Goal: Transaction & Acquisition: Purchase product/service

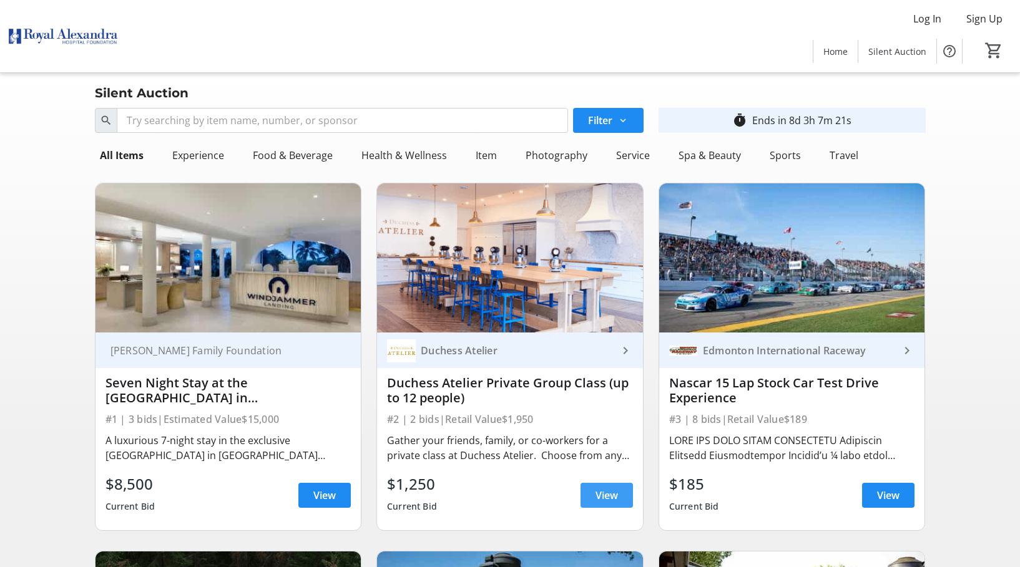
click at [598, 494] on span "View" at bounding box center [607, 495] width 22 height 15
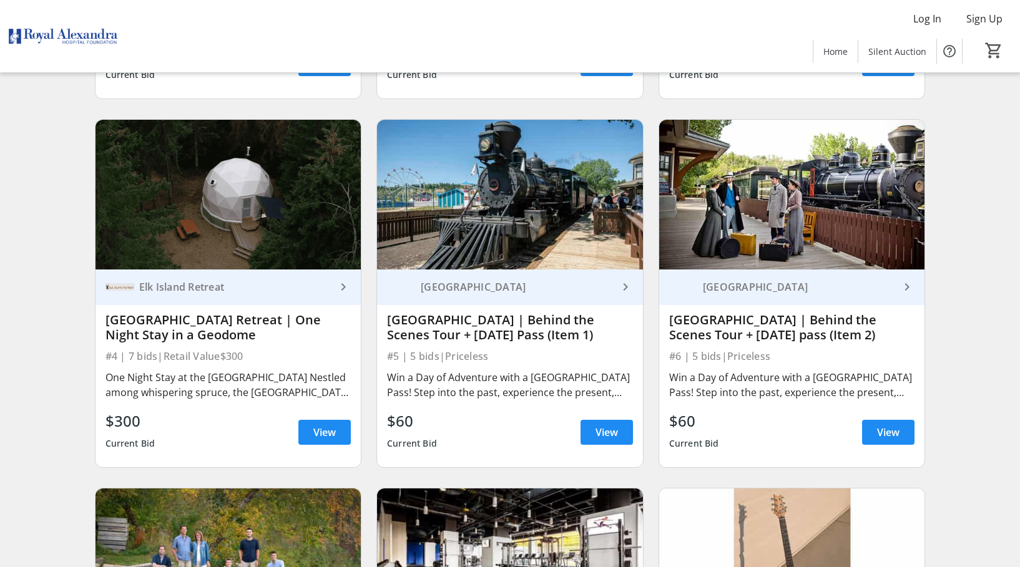
scroll to position [437, 0]
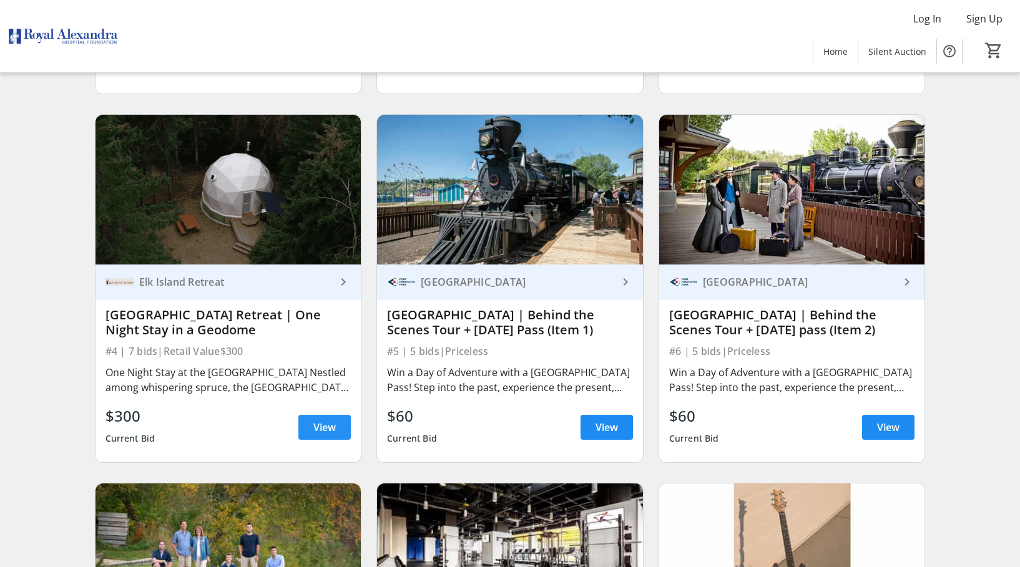
click at [330, 425] on span "View" at bounding box center [324, 427] width 22 height 15
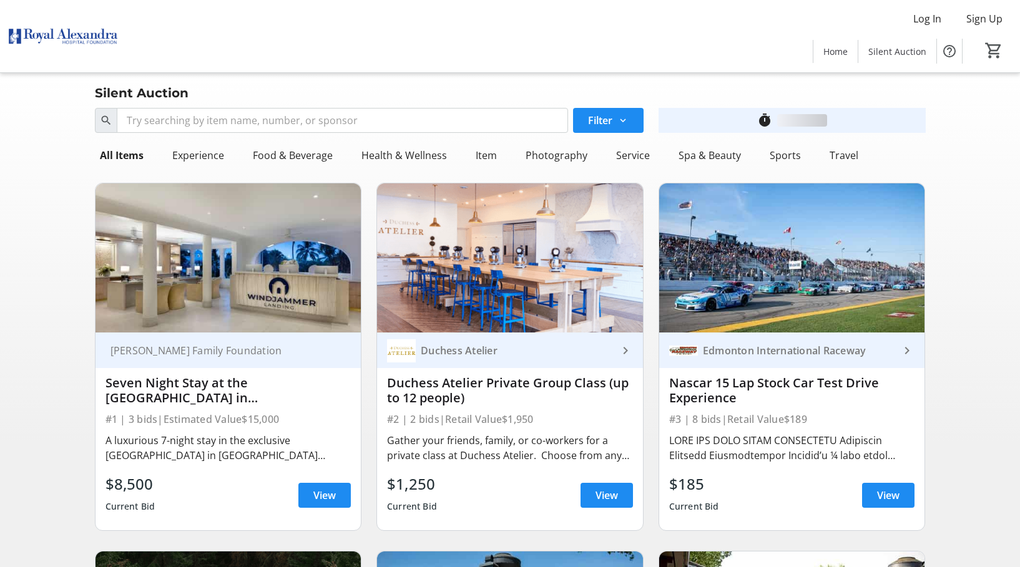
scroll to position [437, 0]
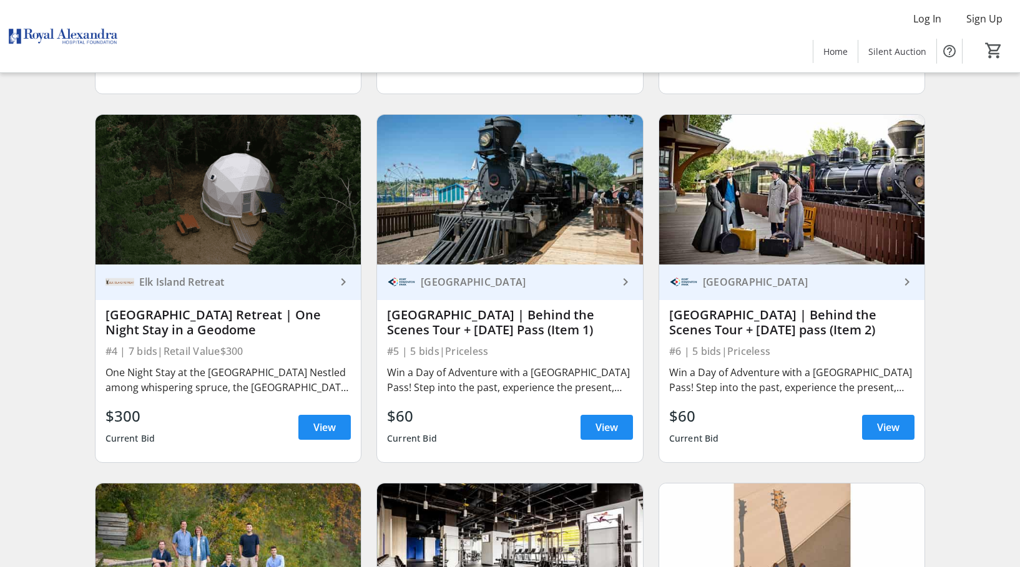
click at [589, 405] on div "$60 Current Bid View" at bounding box center [510, 427] width 246 height 45
click at [592, 416] on span at bounding box center [607, 428] width 52 height 30
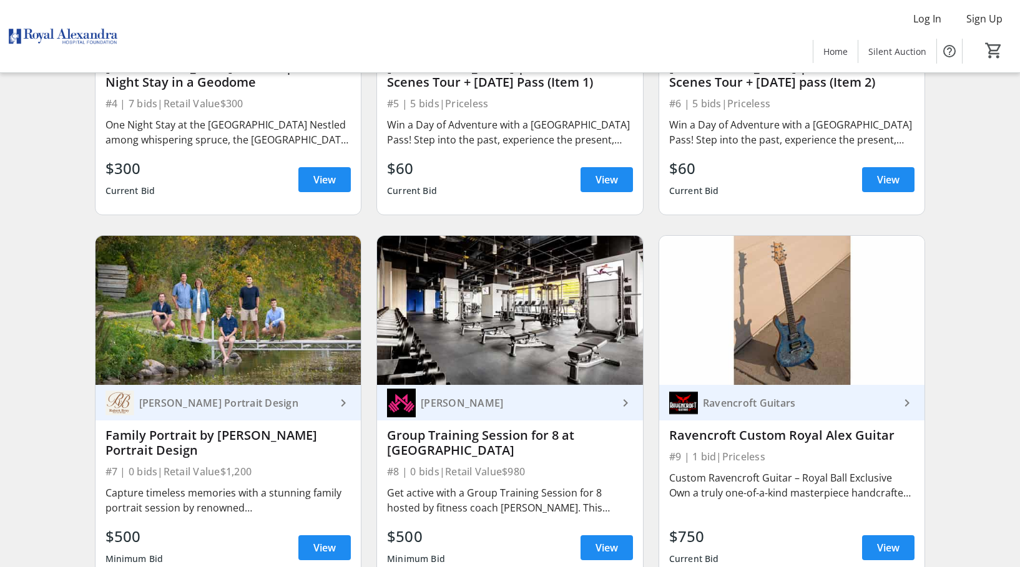
scroll to position [687, 0]
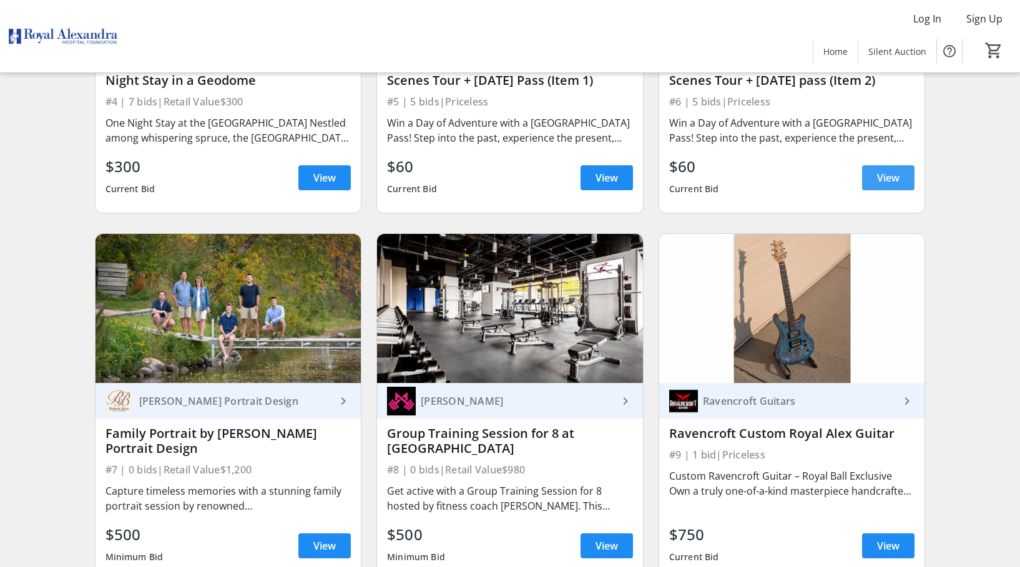
click at [888, 180] on span "View" at bounding box center [888, 177] width 22 height 15
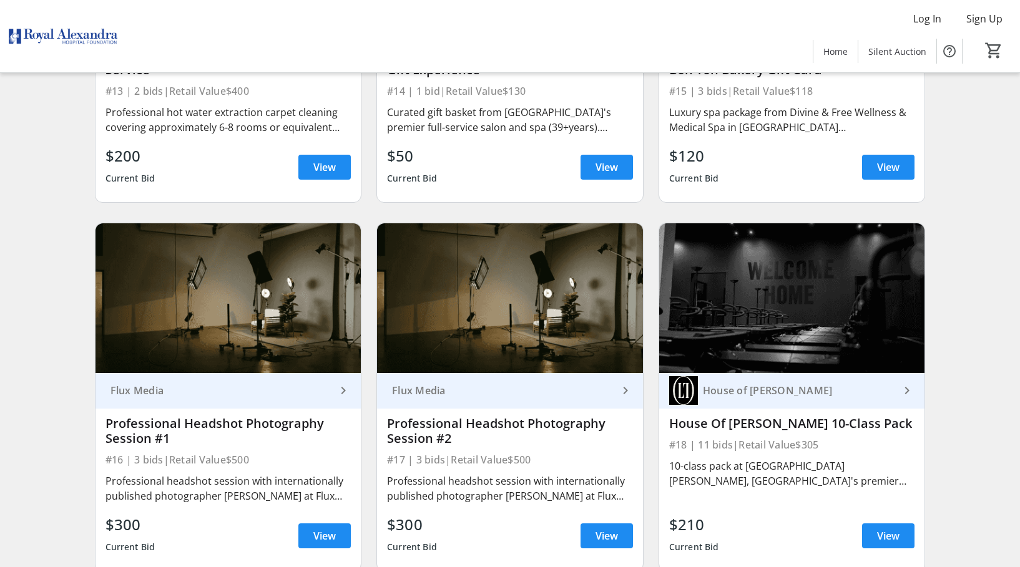
scroll to position [1810, 0]
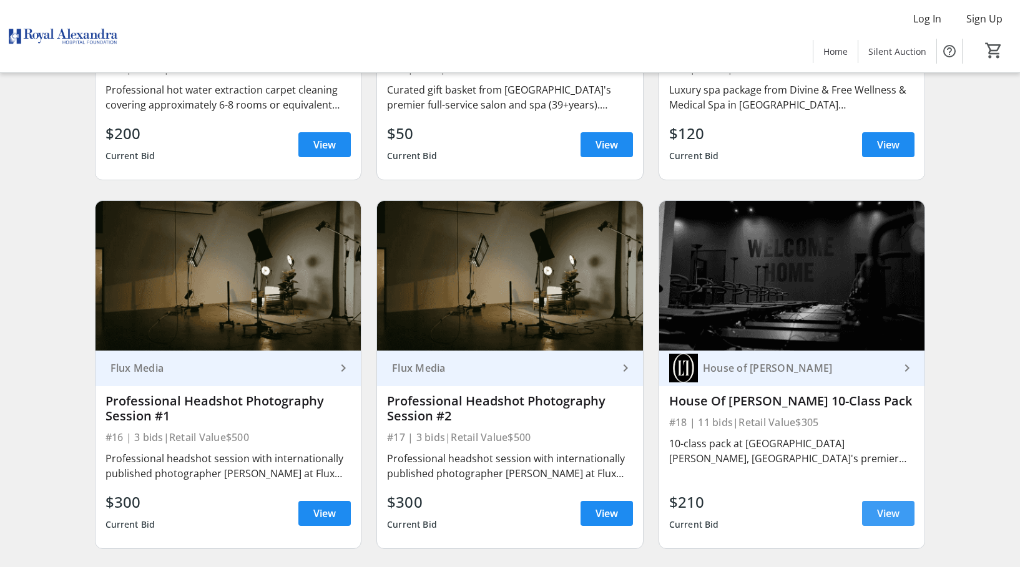
click at [899, 513] on span "View" at bounding box center [888, 513] width 22 height 15
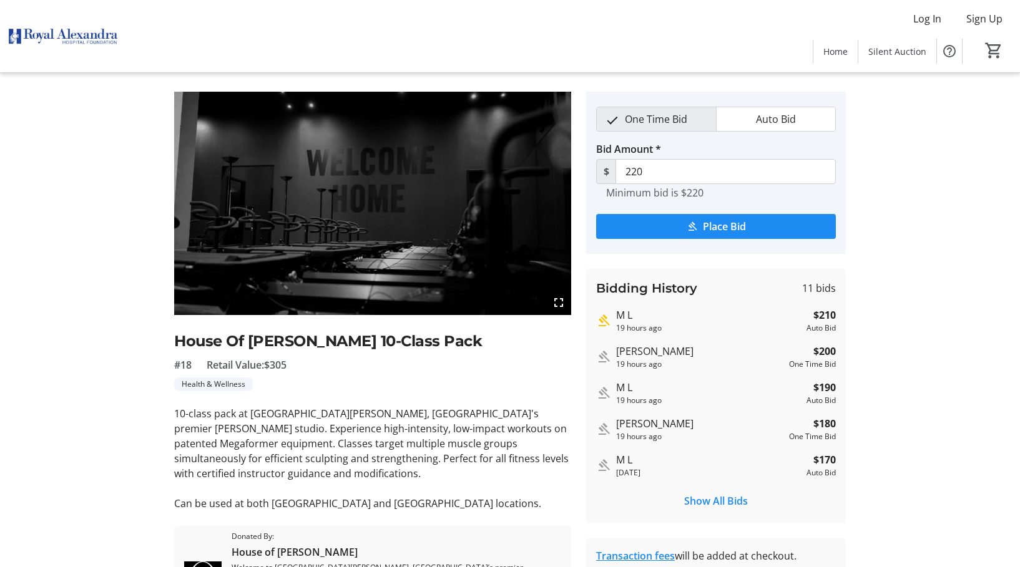
scroll to position [5, 0]
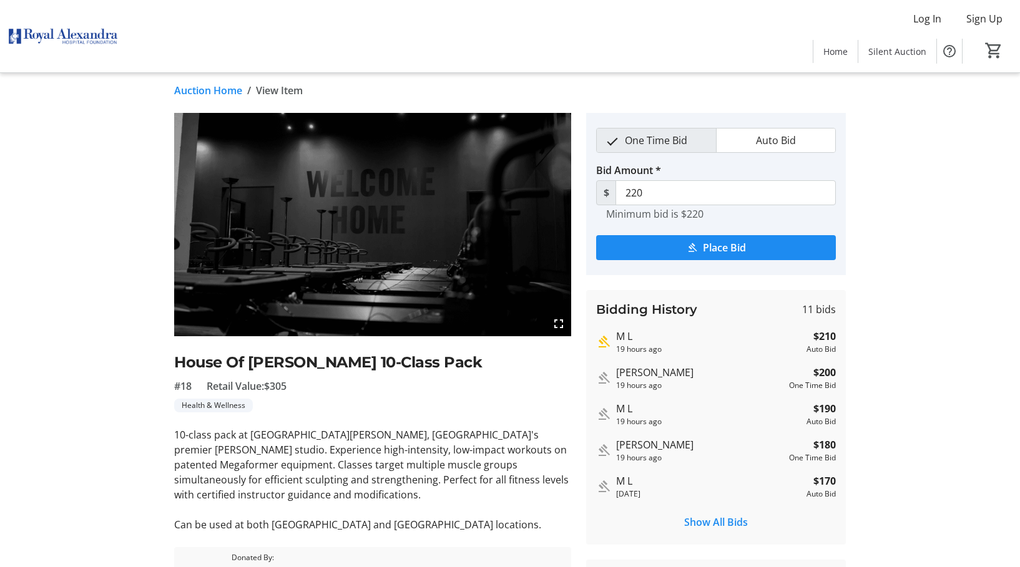
click at [361, 266] on img at bounding box center [372, 224] width 397 height 223
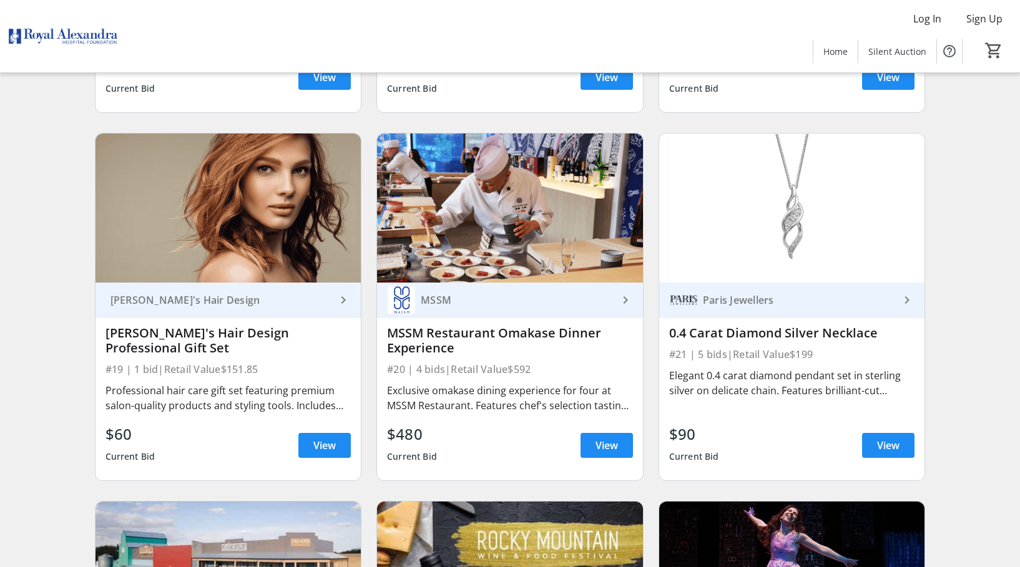
scroll to position [2247, 0]
click at [597, 434] on span at bounding box center [607, 445] width 52 height 30
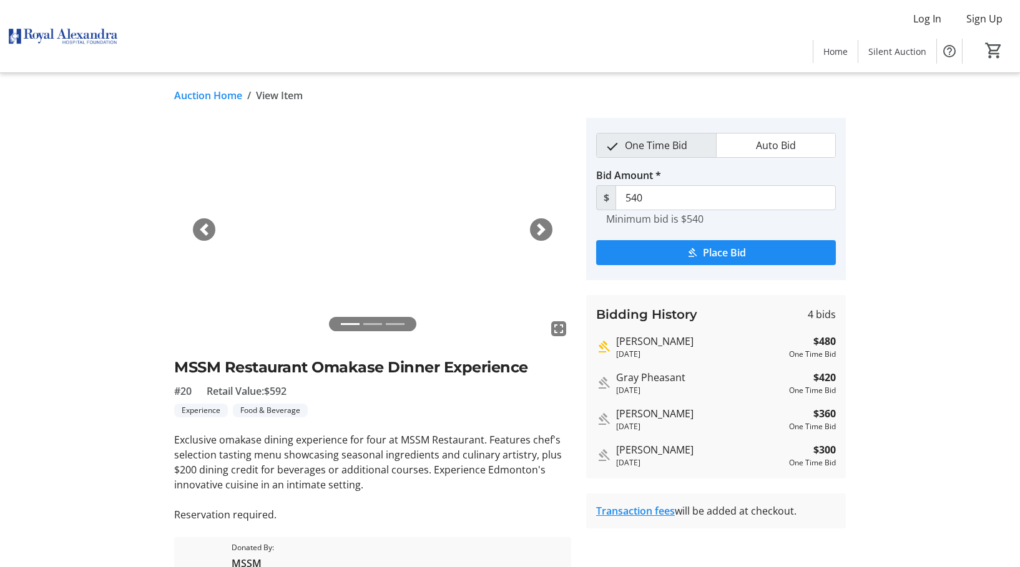
click at [538, 225] on span "button" at bounding box center [541, 229] width 12 height 12
